Goal: Information Seeking & Learning: Learn about a topic

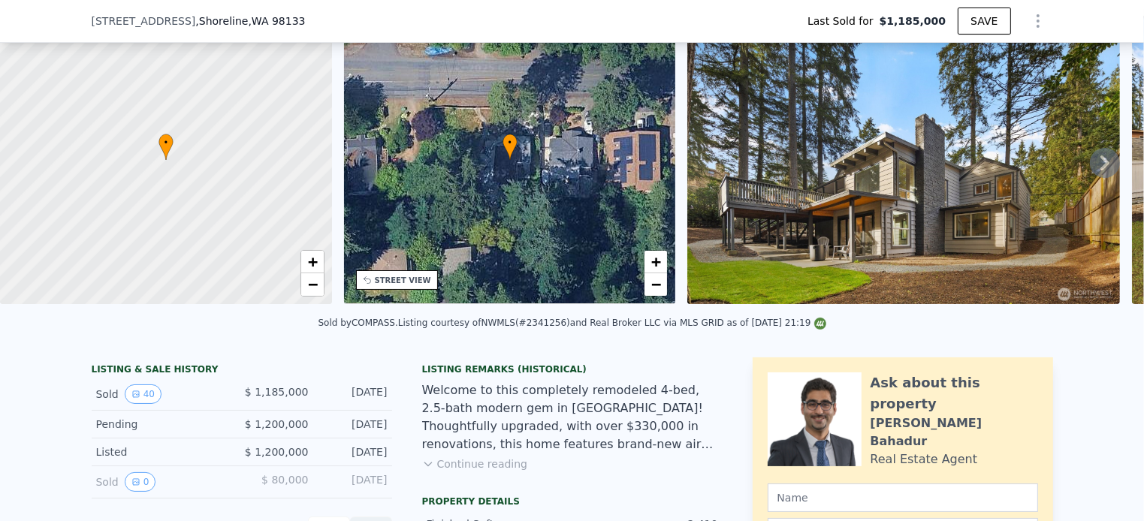
scroll to position [144, 0]
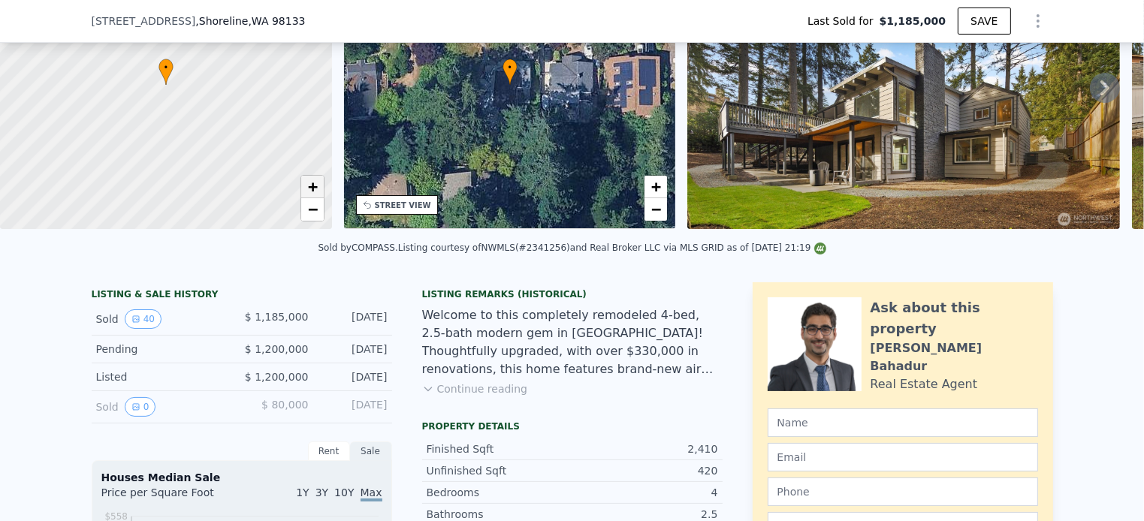
click at [312, 191] on span "+" at bounding box center [312, 186] width 10 height 19
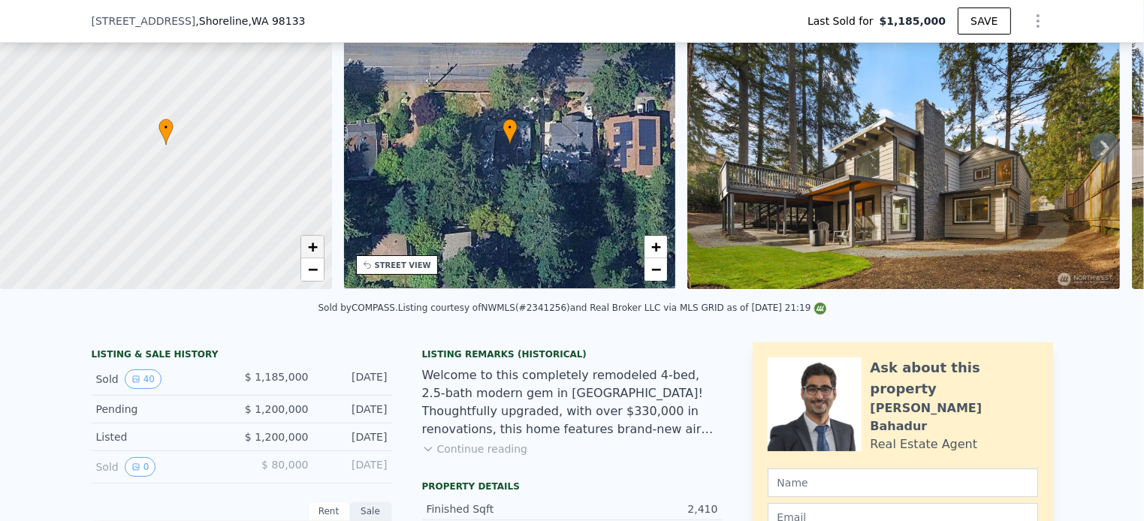
click at [315, 248] on span "+" at bounding box center [312, 246] width 10 height 19
drag, startPoint x: 75, startPoint y: 186, endPoint x: 198, endPoint y: 250, distance: 138.8
click at [198, 250] on div at bounding box center [166, 145] width 398 height 346
drag, startPoint x: 150, startPoint y: 239, endPoint x: 235, endPoint y: 241, distance: 84.9
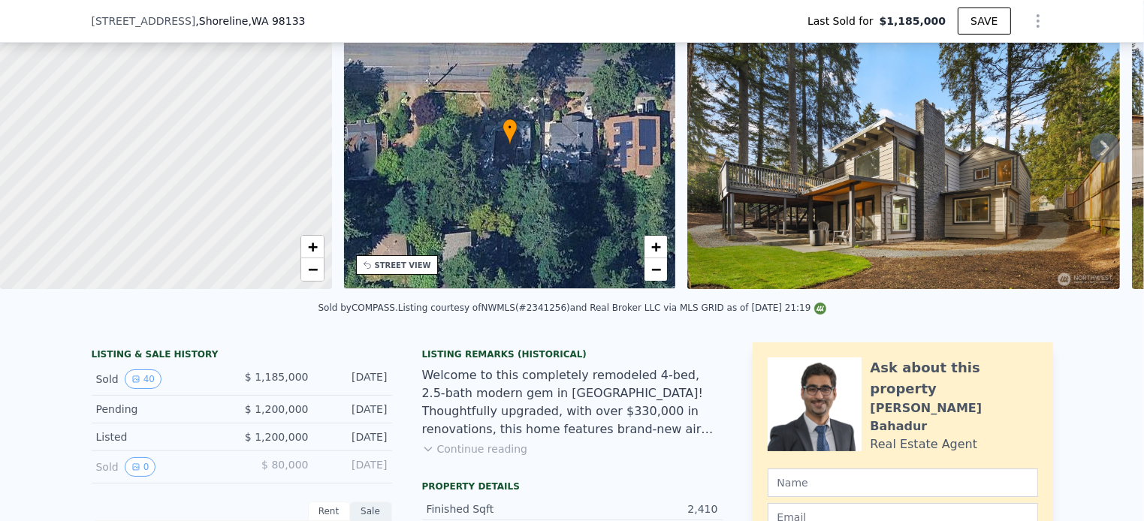
click at [235, 241] on div at bounding box center [166, 145] width 398 height 346
drag, startPoint x: 210, startPoint y: 142, endPoint x: 205, endPoint y: 230, distance: 88.1
click at [205, 230] on div at bounding box center [166, 145] width 398 height 346
drag, startPoint x: 197, startPoint y: 189, endPoint x: 195, endPoint y: 237, distance: 48.9
click at [195, 237] on div at bounding box center [166, 146] width 398 height 346
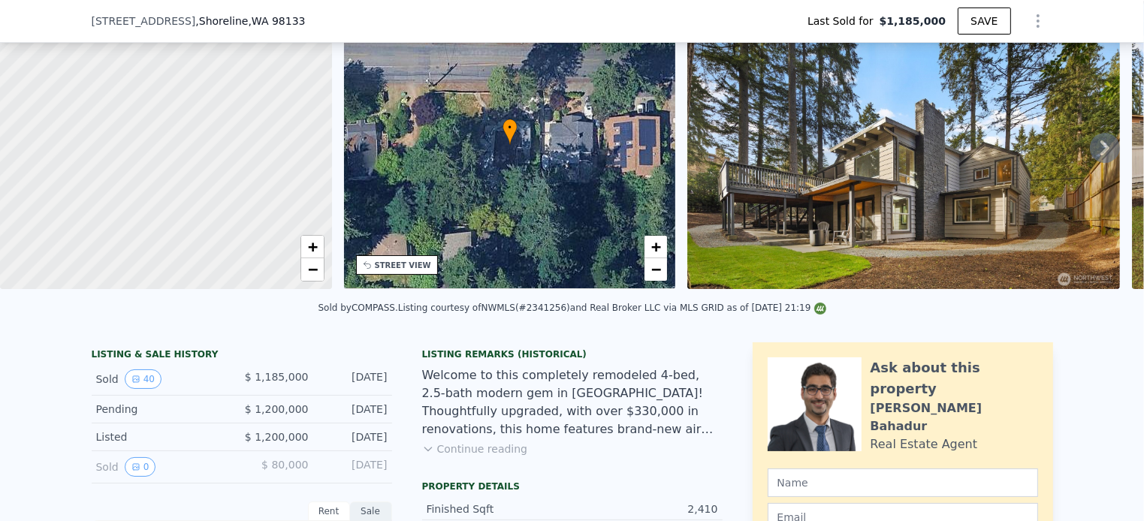
drag, startPoint x: 206, startPoint y: 153, endPoint x: 289, endPoint y: 242, distance: 121.7
click at [289, 242] on div at bounding box center [166, 145] width 398 height 346
drag, startPoint x: 230, startPoint y: 140, endPoint x: 264, endPoint y: 231, distance: 97.0
click at [264, 231] on div at bounding box center [166, 145] width 398 height 346
drag, startPoint x: 213, startPoint y: 204, endPoint x: 144, endPoint y: 130, distance: 101.5
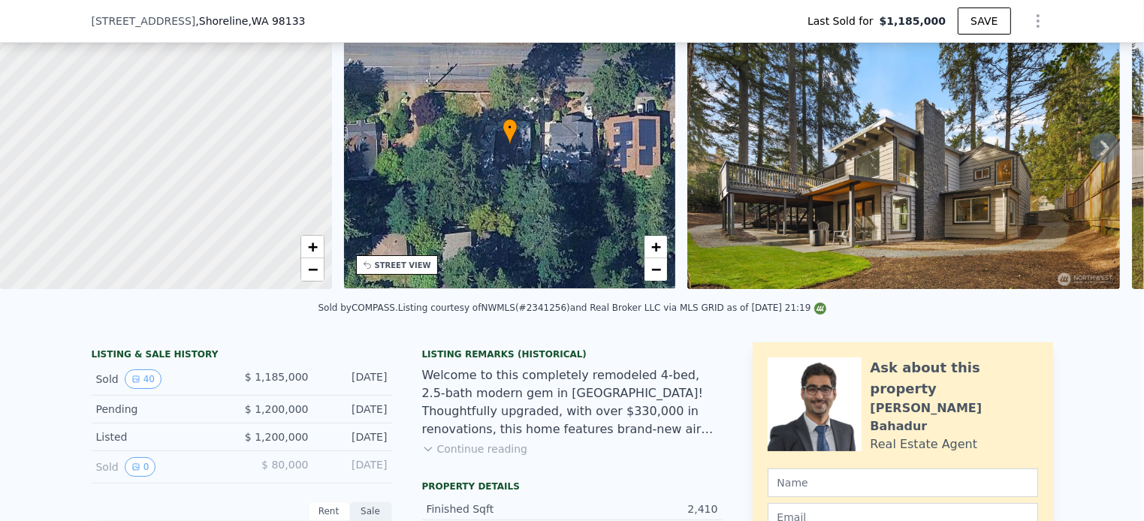
click at [144, 130] on div at bounding box center [165, 144] width 398 height 346
drag, startPoint x: 240, startPoint y: 189, endPoint x: 186, endPoint y: 162, distance: 60.2
click at [186, 162] on div at bounding box center [166, 145] width 398 height 346
click at [479, 457] on button "Continue reading" at bounding box center [475, 449] width 106 height 15
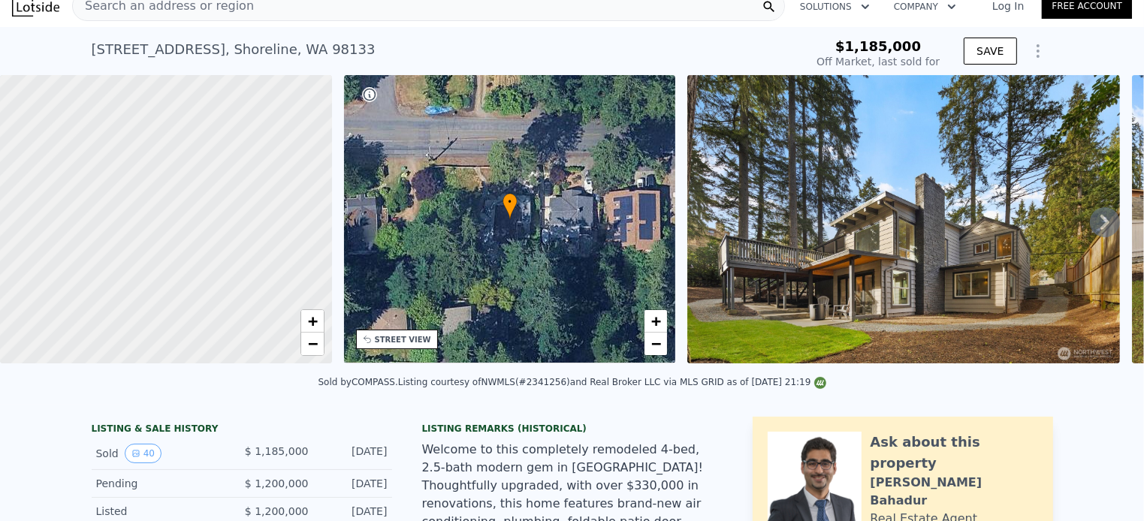
scroll to position [0, 0]
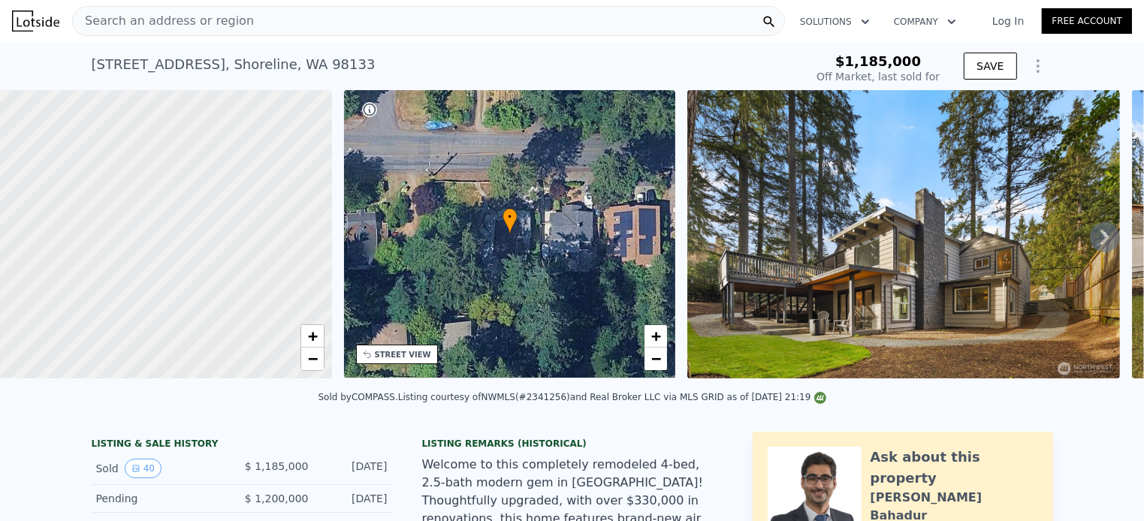
type input "$ 1,139,000"
type input "-$ 225,913"
click at [412, 355] on div "STREET VIEW" at bounding box center [403, 354] width 56 height 11
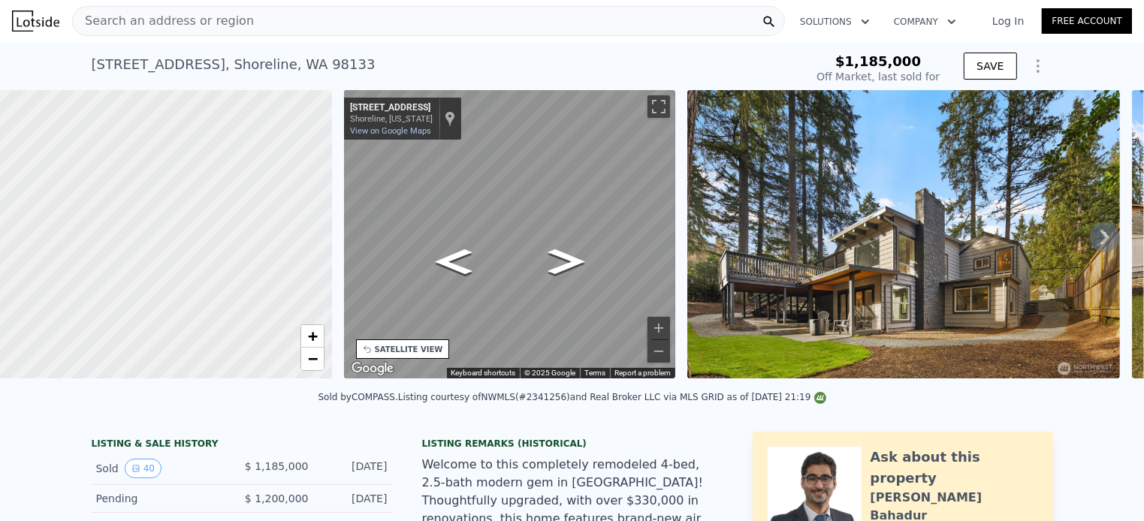
click at [342, 238] on div "← Move left → Move right ↑ Move up ↓ Move down + Zoom in - Zoom out [STREET_ADD…" at bounding box center [510, 237] width 344 height 294
click at [662, 324] on button "Zoom in" at bounding box center [659, 328] width 23 height 23
click at [322, 228] on div "• + − • + − STREET VIEW ← Move left → Move right ↑ Move up ↓ Move down + Zoom i…" at bounding box center [572, 237] width 1144 height 294
